Goal: Task Accomplishment & Management: Manage account settings

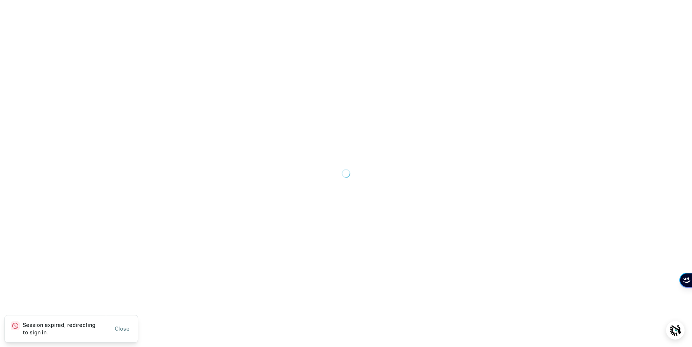
click at [540, 79] on div at bounding box center [346, 173] width 692 height 347
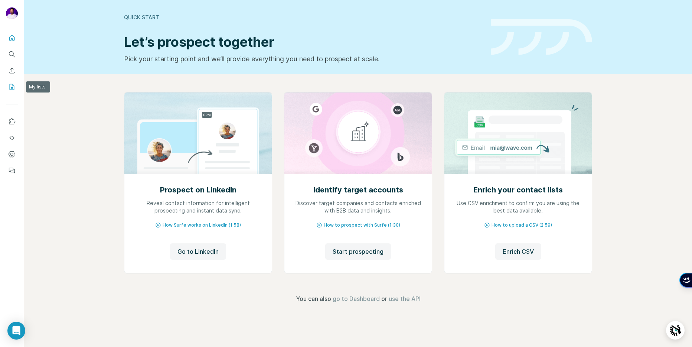
click at [11, 87] on icon "My lists" at bounding box center [13, 86] width 4 height 5
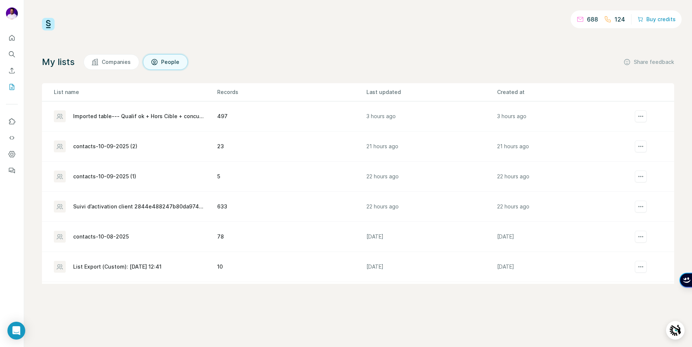
click at [282, 65] on div "My lists Companies People Share feedback" at bounding box center [358, 62] width 632 height 16
click at [155, 116] on div "Imported table--- Qualif ok + Hors Cible + concurrent" at bounding box center [138, 116] width 131 height 7
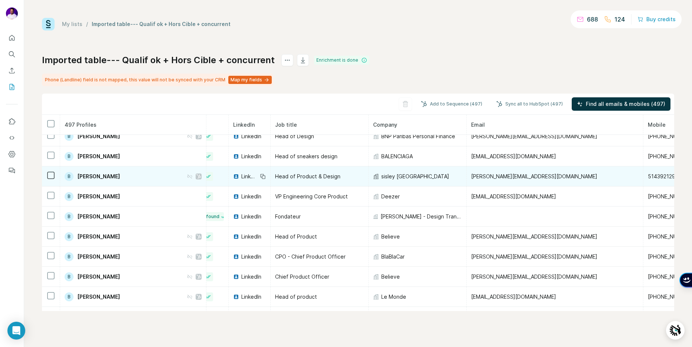
scroll to position [1232, 23]
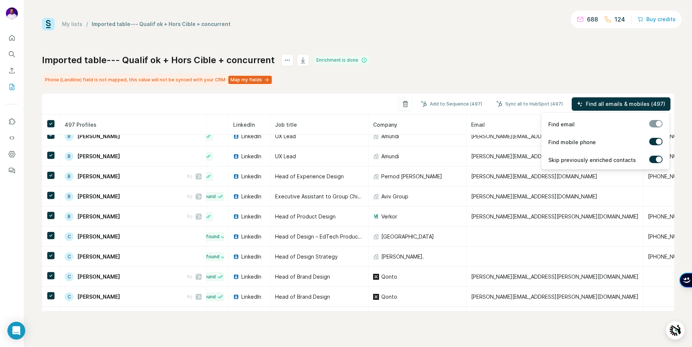
click at [593, 105] on span "Find all emails & mobiles (497)" at bounding box center [625, 103] width 79 height 7
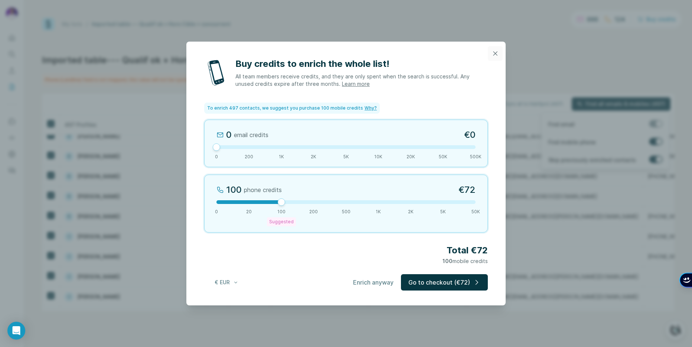
click at [494, 52] on icon "button" at bounding box center [495, 53] width 4 height 4
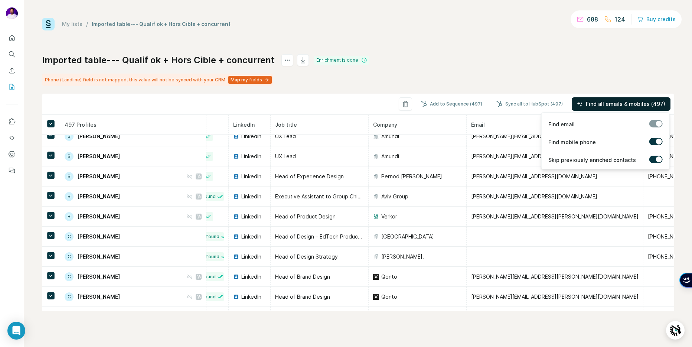
click at [592, 105] on span "Find all emails & mobiles (497)" at bounding box center [625, 103] width 79 height 7
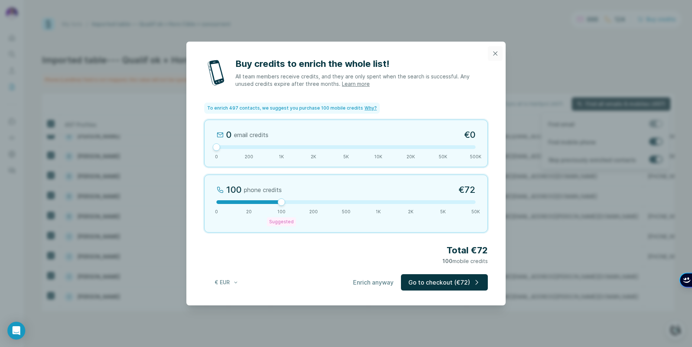
click at [497, 53] on icon "button" at bounding box center [495, 53] width 7 height 7
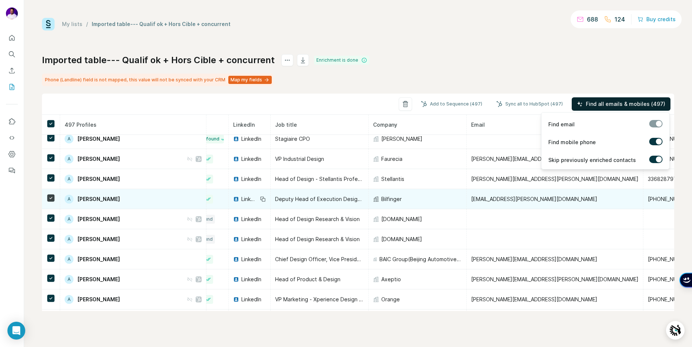
scroll to position [0, 23]
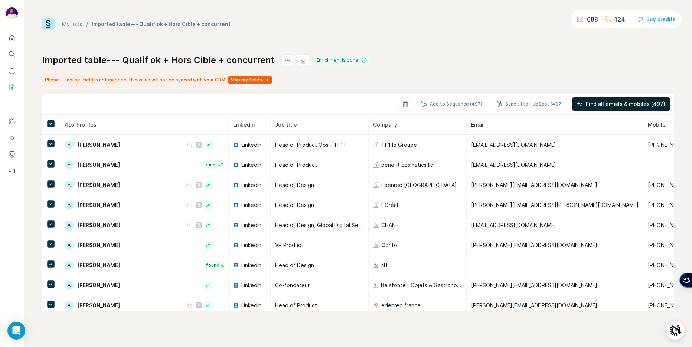
click at [541, 67] on div "Imported table--- Qualif ok + Hors Cible + concurrent Enrichment is done Phone …" at bounding box center [358, 182] width 632 height 257
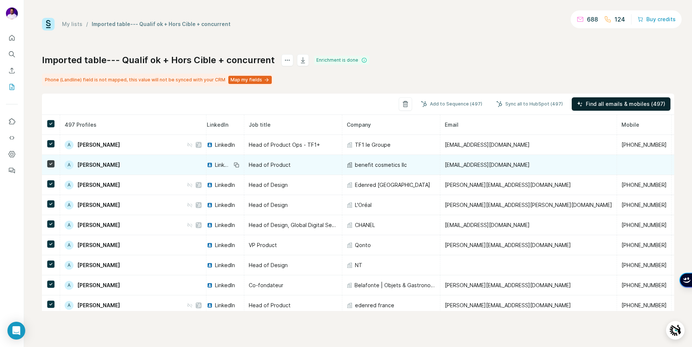
scroll to position [0, 87]
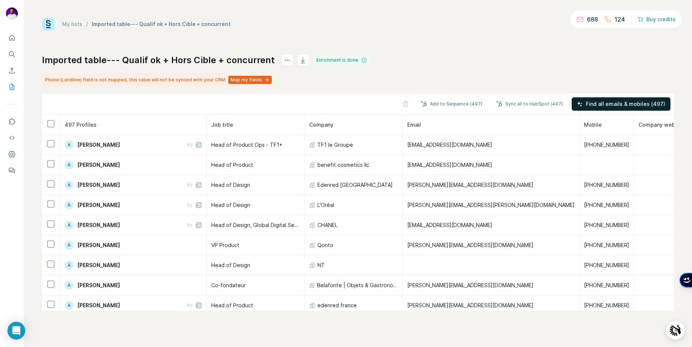
click at [580, 126] on th "Mobile" at bounding box center [607, 125] width 55 height 20
click at [584, 123] on span "Mobile" at bounding box center [593, 124] width 18 height 6
click at [284, 63] on icon "actions" at bounding box center [287, 59] width 7 height 7
click at [572, 45] on div "My lists / Imported table--- Qualif ok + Hors Cible + concurrent 688 124 Buy cr…" at bounding box center [358, 164] width 632 height 293
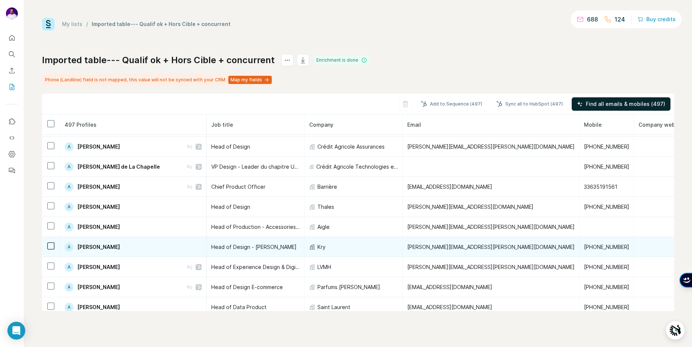
scroll to position [347, 87]
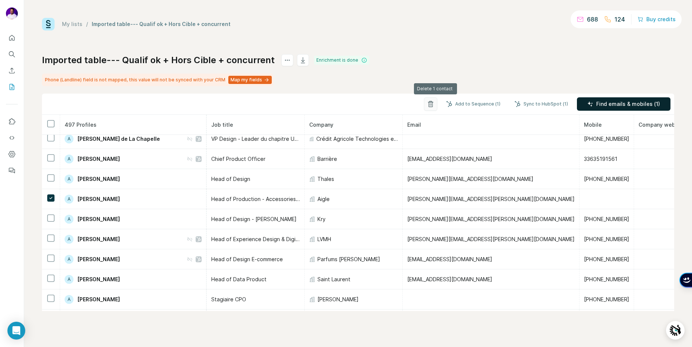
click at [434, 102] on icon "button" at bounding box center [430, 103] width 7 height 7
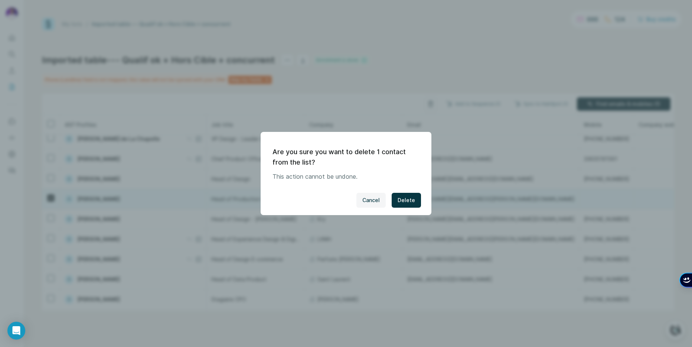
drag, startPoint x: 412, startPoint y: 204, endPoint x: 417, endPoint y: 204, distance: 4.8
click at [412, 204] on button "Delete" at bounding box center [406, 200] width 29 height 15
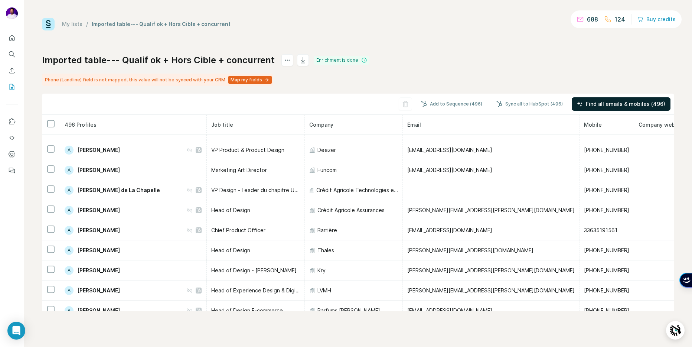
scroll to position [0, 87]
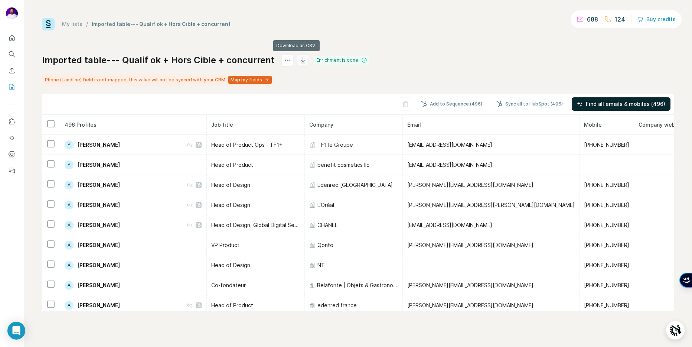
click at [299, 61] on icon "button" at bounding box center [302, 59] width 7 height 7
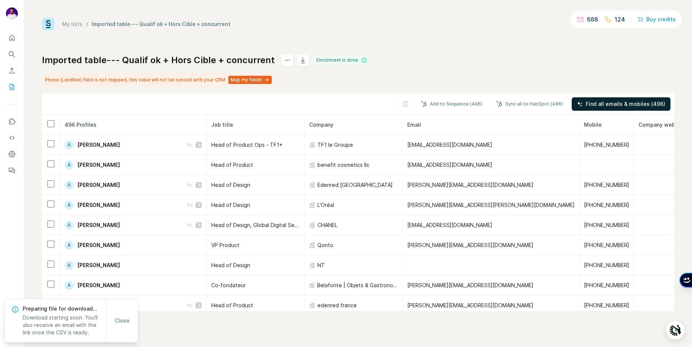
click at [396, 35] on div "My lists / Imported table--- Qualif ok + Hors Cible + concurrent 688 124 Buy cr…" at bounding box center [358, 164] width 632 height 293
